Goal: Task Accomplishment & Management: Manage account settings

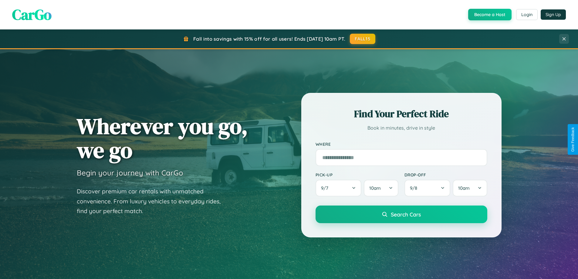
scroll to position [417, 0]
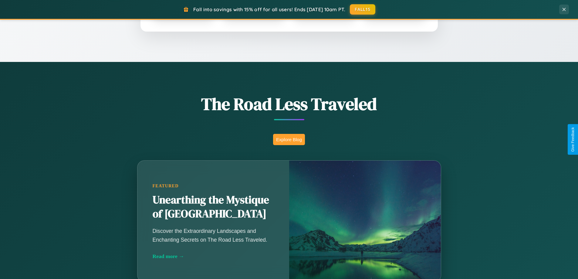
click at [289, 139] on button "Explore Blog" at bounding box center [289, 139] width 32 height 11
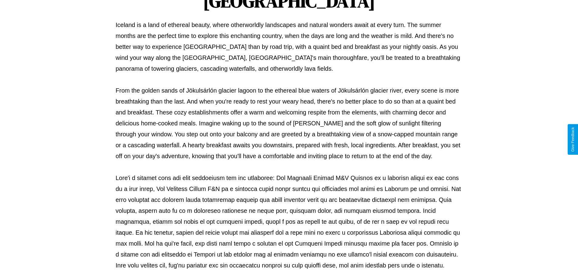
scroll to position [196, 0]
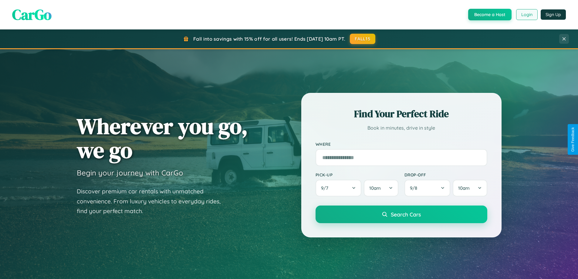
click at [526, 15] on button "Login" at bounding box center [527, 14] width 22 height 11
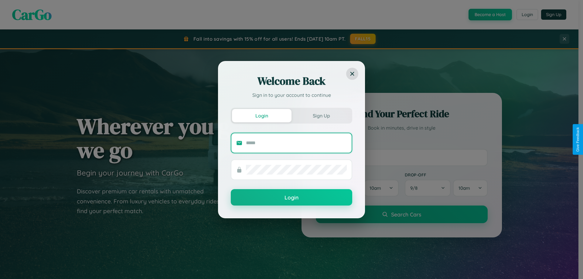
click at [296, 143] on input "text" at bounding box center [296, 143] width 101 height 10
type input "**********"
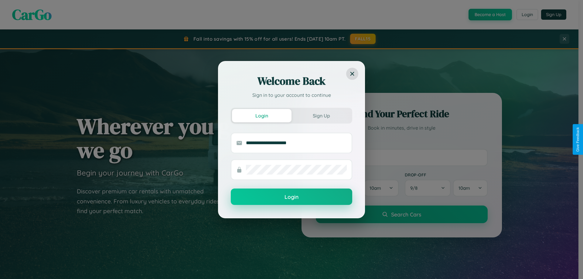
click at [291, 197] on button "Login" at bounding box center [291, 196] width 121 height 16
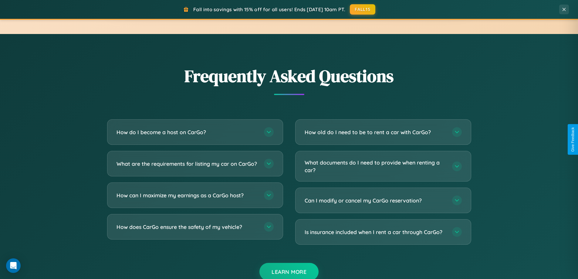
scroll to position [1167, 0]
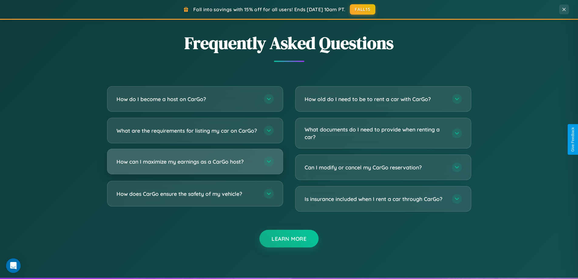
click at [195, 165] on h3 "How can I maximize my earnings as a CarGo host?" at bounding box center [187, 162] width 141 height 8
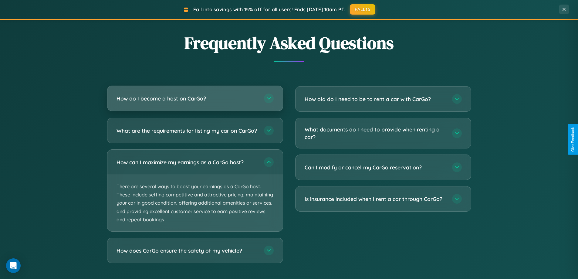
click at [195, 99] on h3 "How do I become a host on CarGo?" at bounding box center [187, 99] width 141 height 8
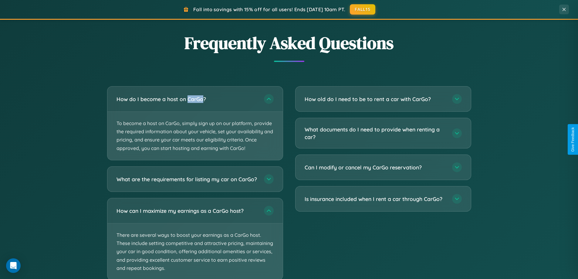
scroll to position [1205, 0]
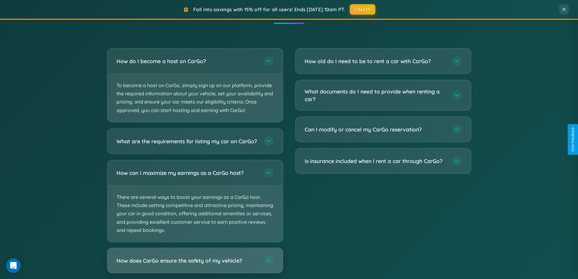
click at [195, 264] on h3 "How does CarGo ensure the safety of my vehicle?" at bounding box center [187, 260] width 141 height 8
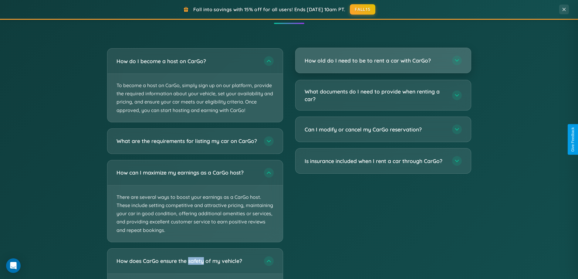
click at [383, 61] on h3 "How old do I need to be to rent a car with CarGo?" at bounding box center [375, 61] width 141 height 8
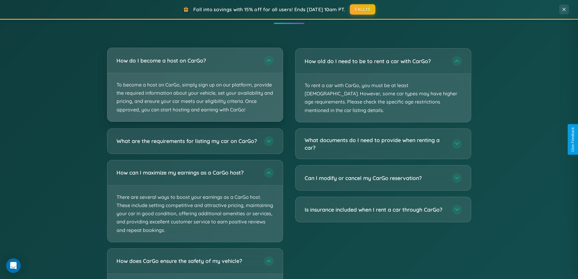
click at [195, 85] on p "To become a host on CarGo, simply sign up on our platform, provide the required…" at bounding box center [194, 97] width 175 height 48
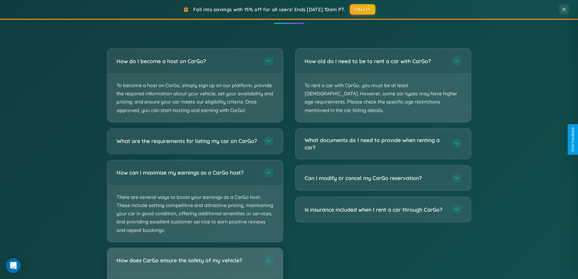
click at [195, 264] on h3 "How does CarGo ensure the safety of my vehicle?" at bounding box center [187, 260] width 141 height 8
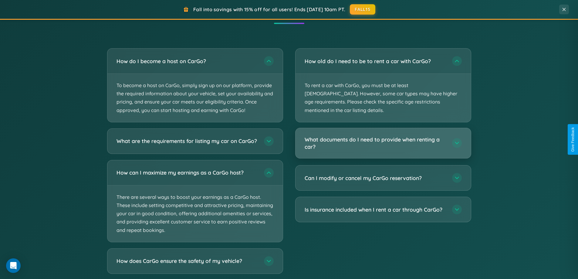
click at [383, 136] on h3 "What documents do I need to provide when renting a car?" at bounding box center [375, 143] width 141 height 15
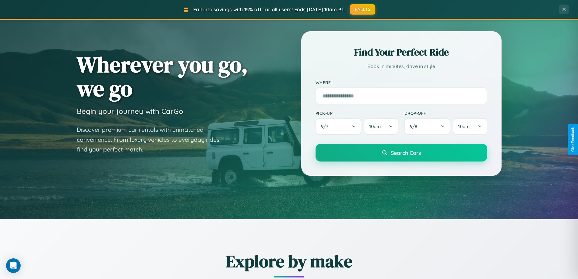
scroll to position [0, 0]
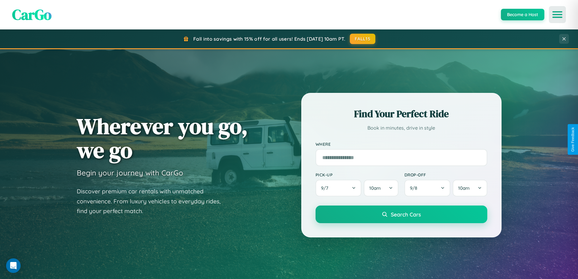
click at [557, 15] on icon "Open menu" at bounding box center [557, 14] width 9 height 5
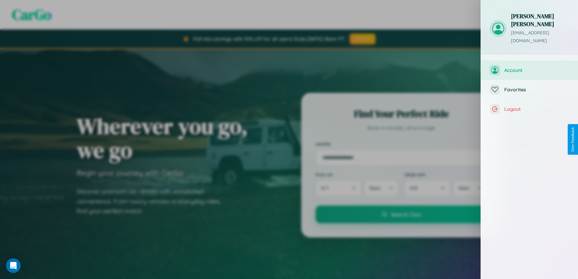
click at [529, 67] on span "Account" at bounding box center [536, 70] width 65 height 6
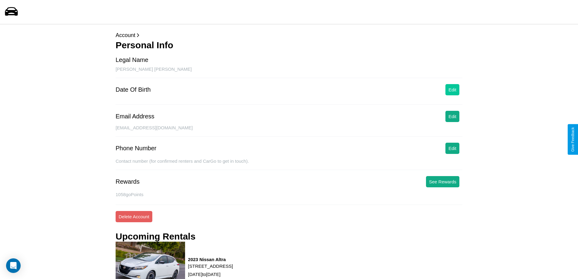
click at [452, 90] on button "Edit" at bounding box center [452, 89] width 14 height 11
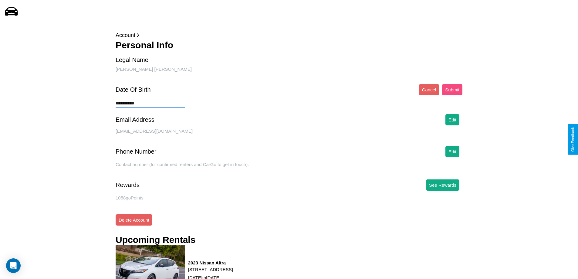
type input "**********"
click at [452, 90] on button "Submit" at bounding box center [452, 89] width 20 height 11
